Goal: Task Accomplishment & Management: Use online tool/utility

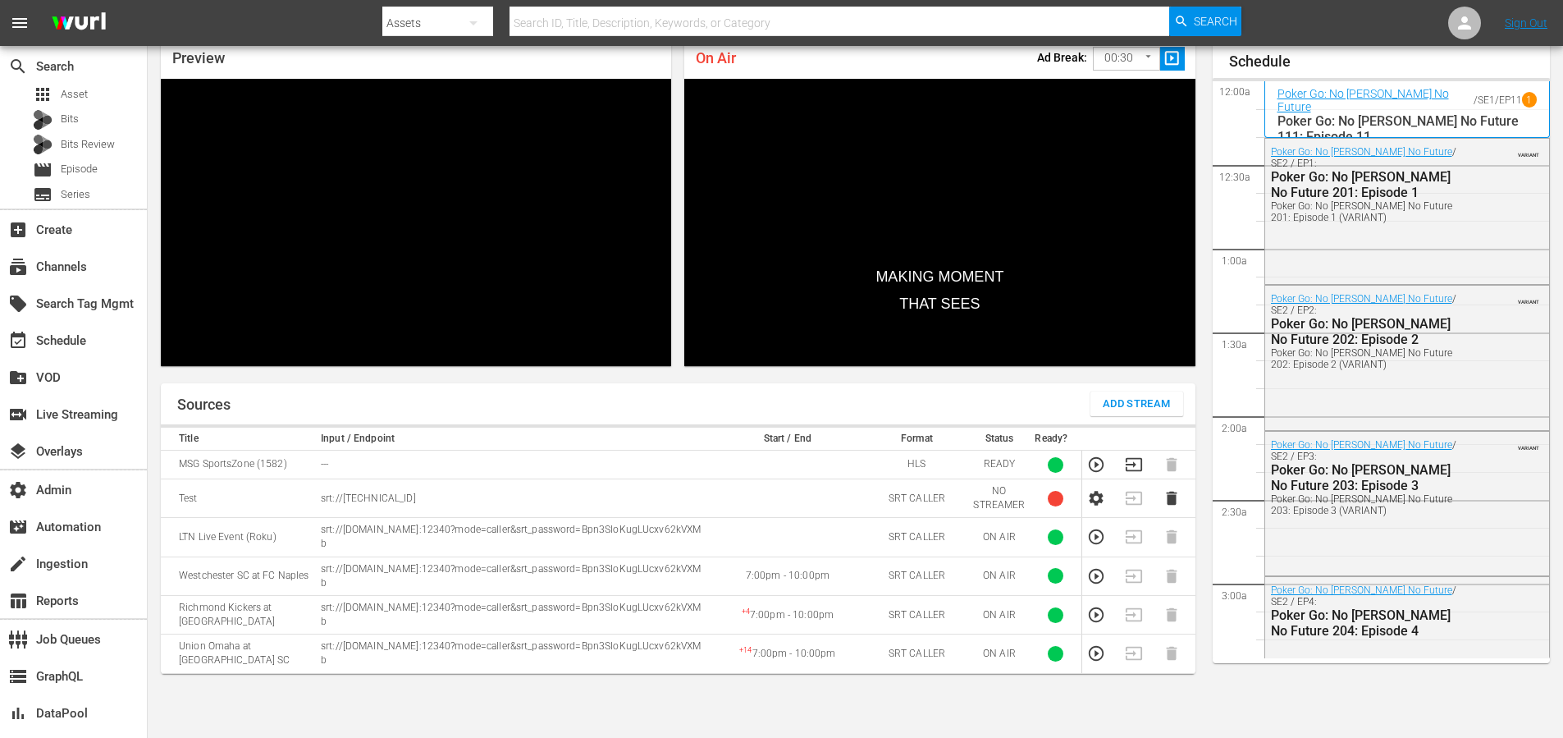
scroll to position [2895, 0]
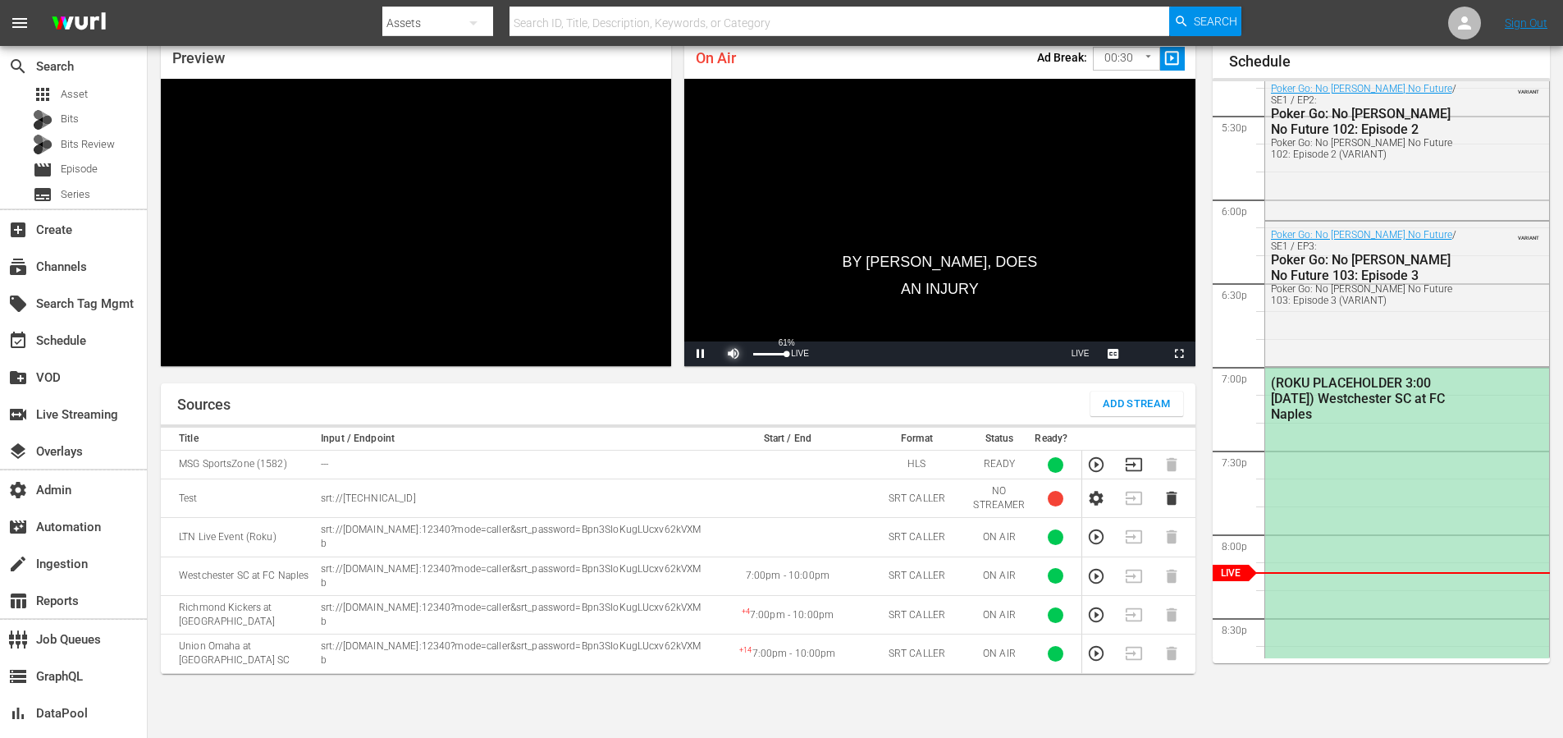
click at [734, 354] on span "Video Player" at bounding box center [734, 354] width 0 height 0
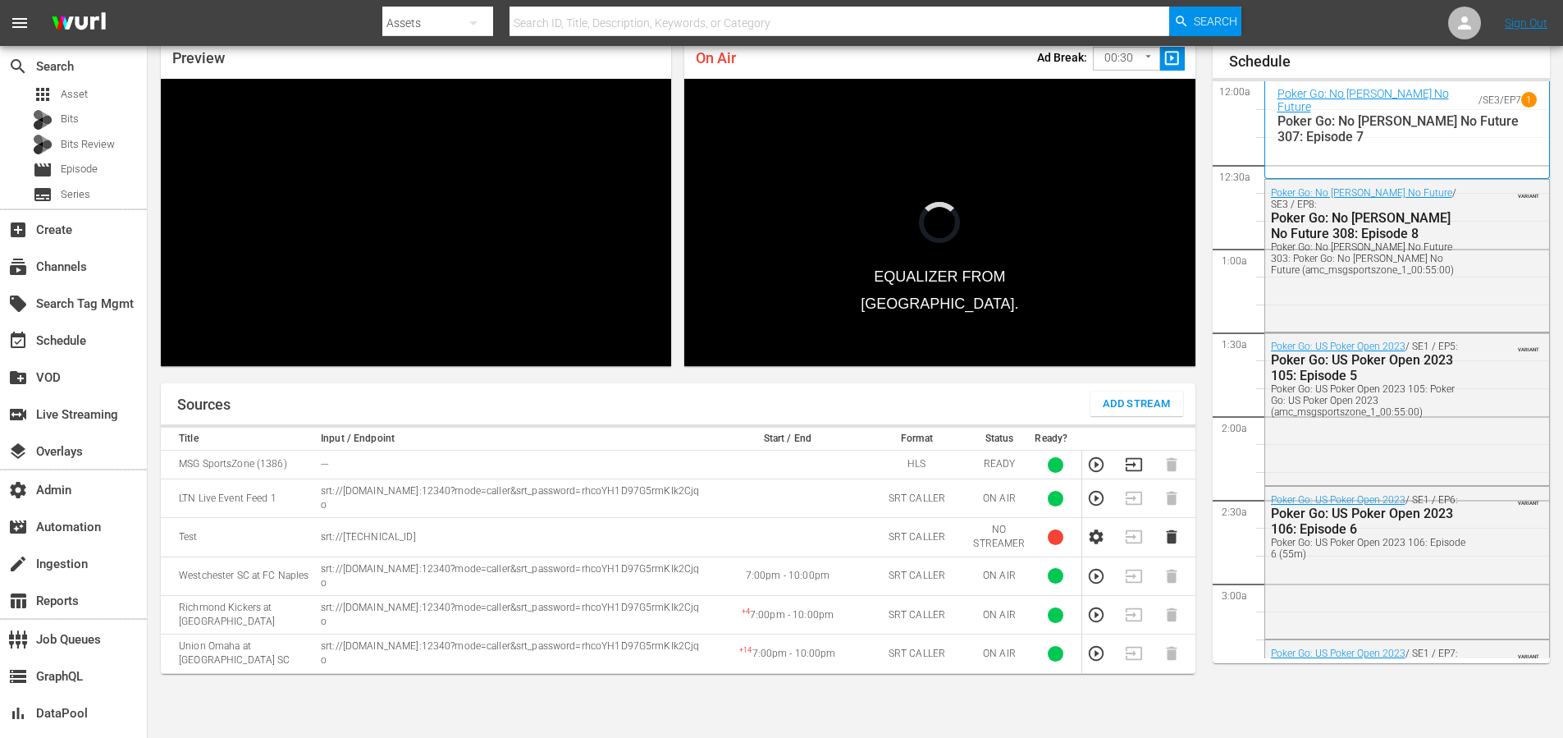
scroll to position [2895, 0]
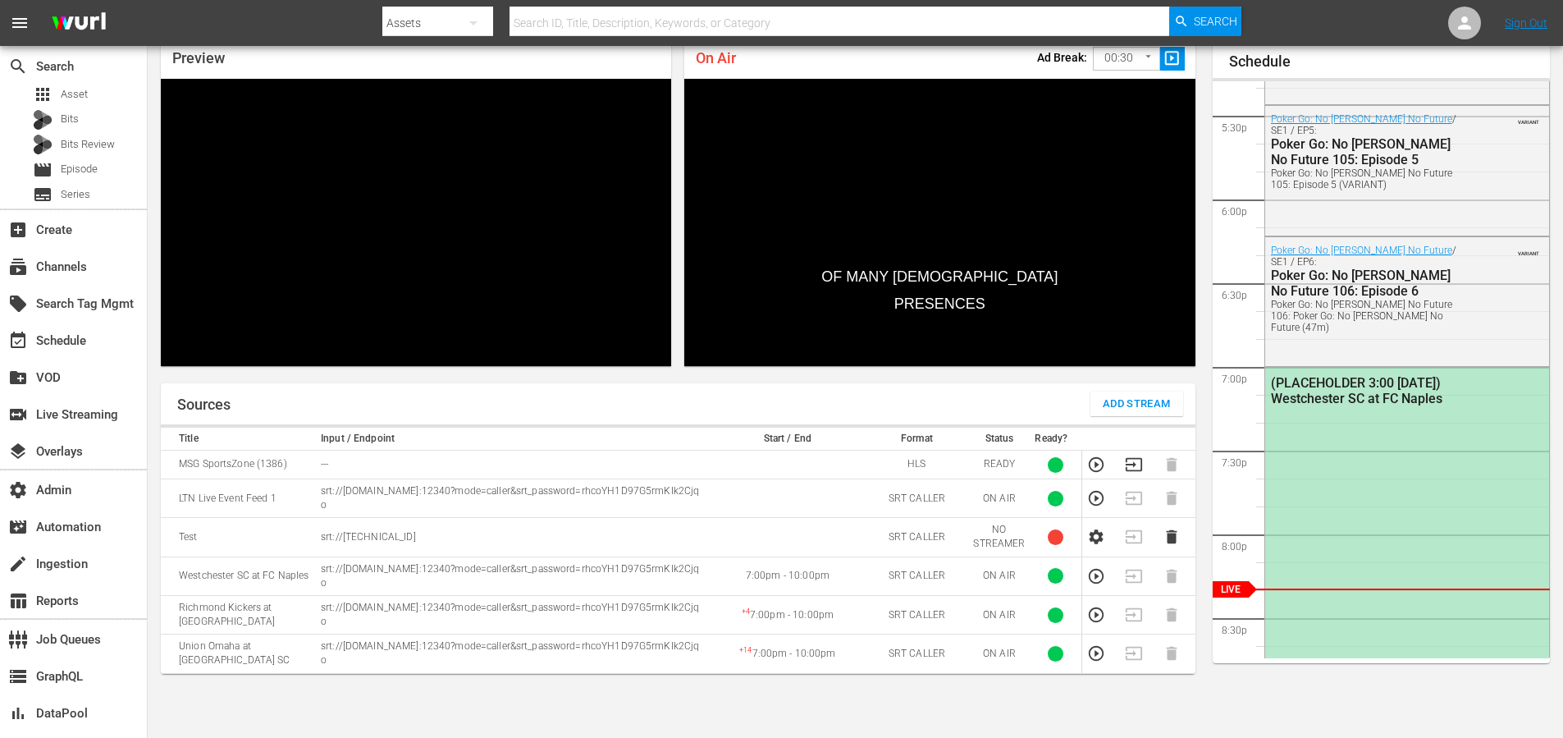
drag, startPoint x: 400, startPoint y: 586, endPoint x: 322, endPoint y: 572, distance: 80.0
click at [322, 572] on p "srt://ltnp-nyc-o-server1-cc.ltnglobal.com:12340?mode=caller&srt_password=rhcoYH…" at bounding box center [513, 576] width 384 height 28
copy p "srt://ltnp-nyc-o-server1-cc.ltnglobal.com:12340?mode=caller&srt_password=rhcoYH…"
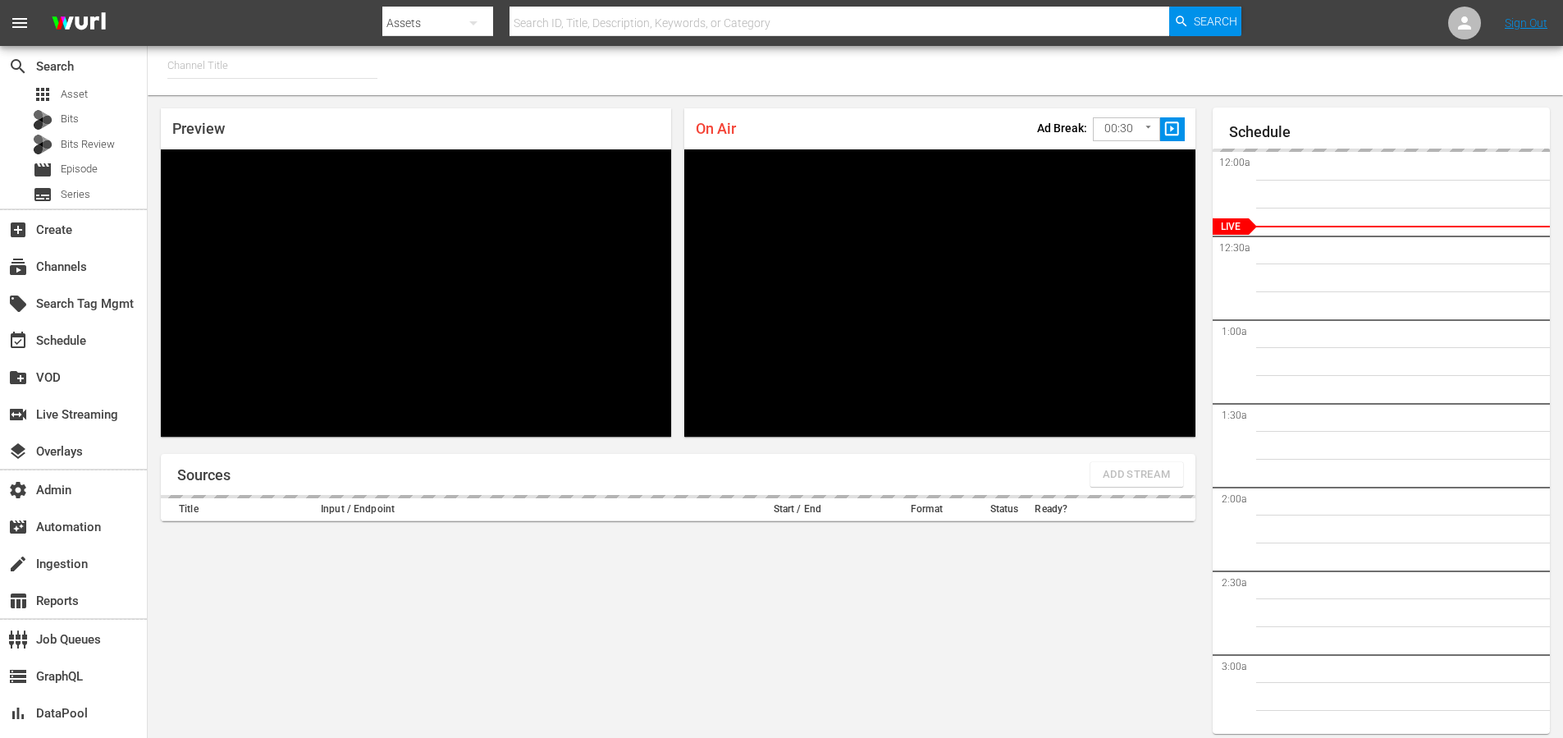
type input "MSG SportsZone - Roku Feed (1582)"
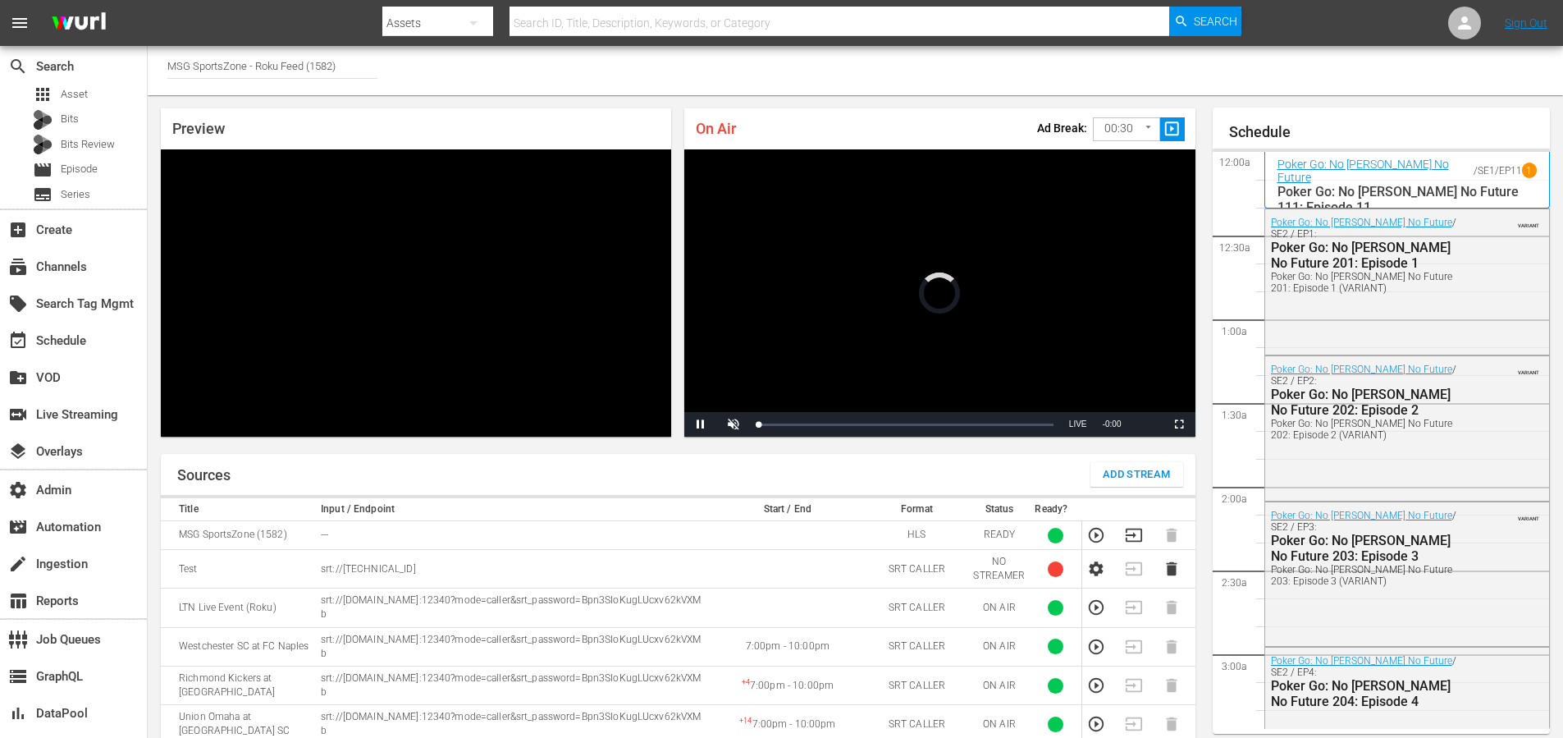
scroll to position [71, 0]
